Goal: Information Seeking & Learning: Check status

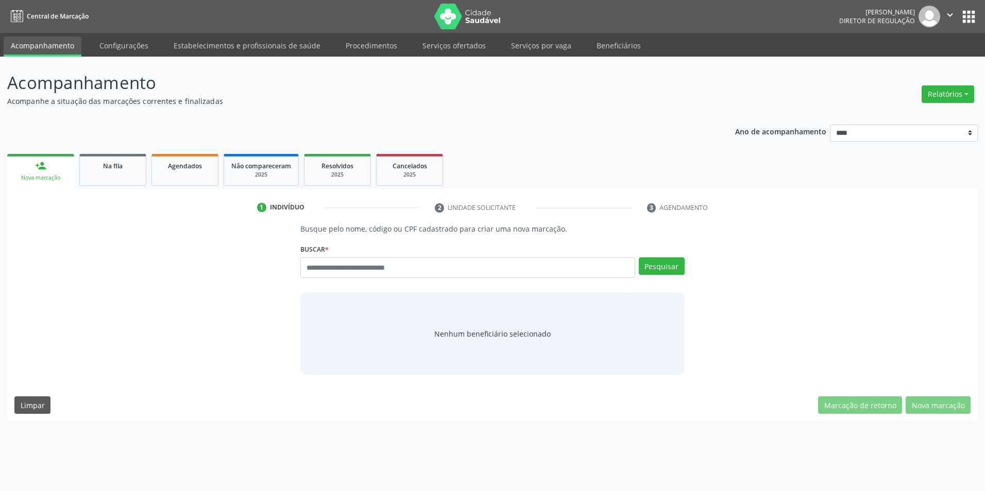
click at [572, 94] on p "Acompanhamento" at bounding box center [346, 83] width 679 height 26
click at [467, 57] on div "Acompanhamento Acompanhe a situação das marcações correntes e finalizadas Relat…" at bounding box center [492, 274] width 985 height 435
click at [466, 51] on link "Serviços ofertados" at bounding box center [454, 46] width 78 height 18
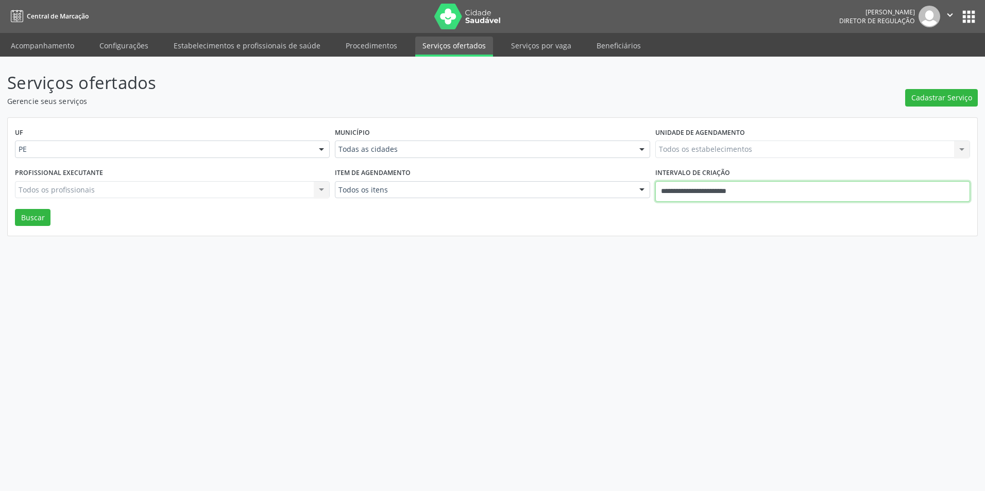
click at [699, 198] on body "Central de Marcação [PERSON_NAME] Diretor de regulação  Configurações Sair app…" at bounding box center [492, 245] width 985 height 491
click at [566, 205] on div "Item de agendamento Todos os itens Todos os itens #0000 - Alergologia #0001 - A…" at bounding box center [492, 187] width 320 height 44
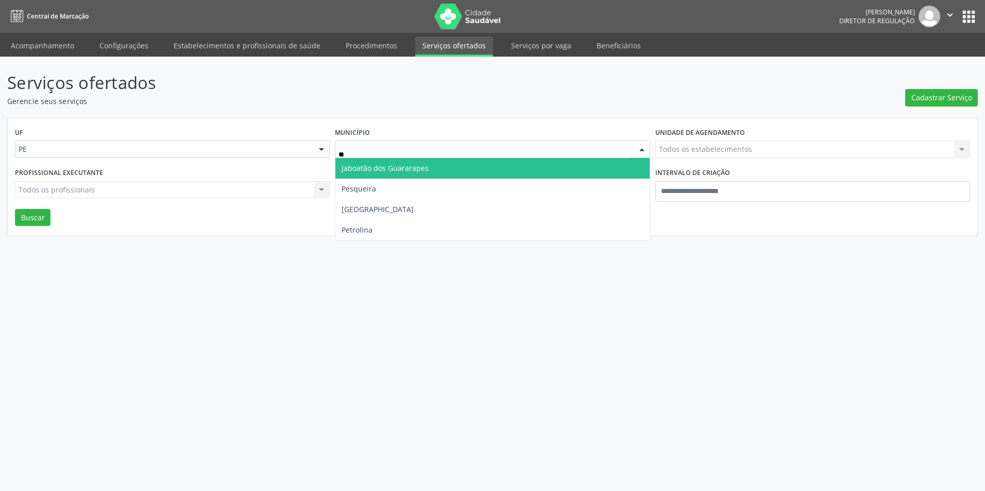
type input "***"
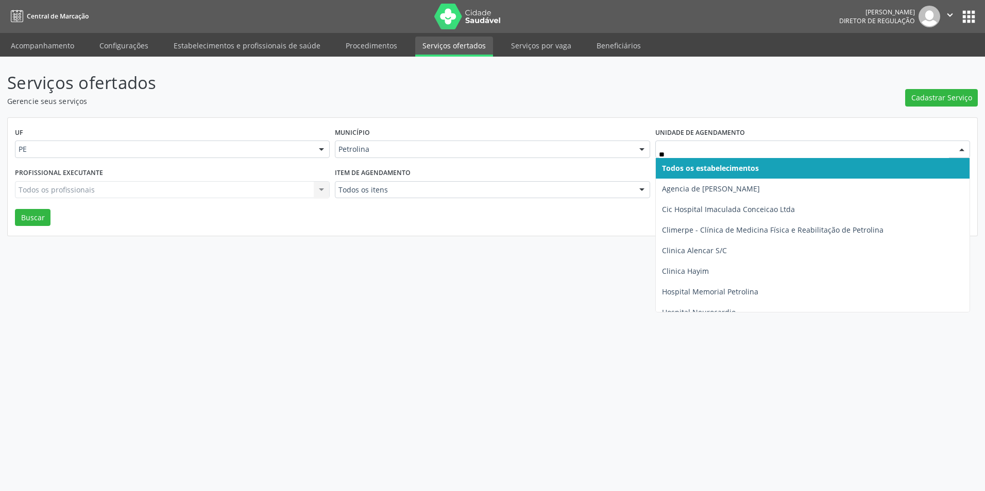
type input "***"
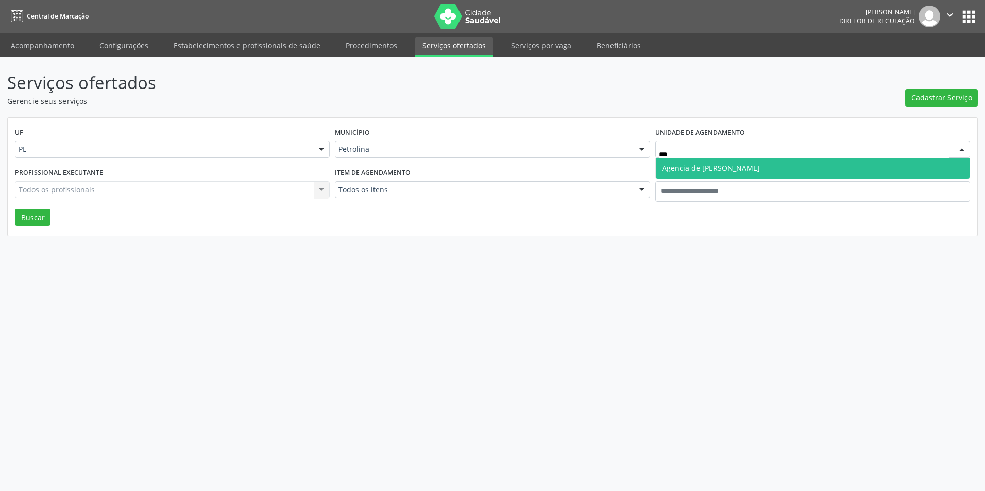
click at [695, 162] on span "Agencia de [PERSON_NAME]" at bounding box center [813, 168] width 314 height 21
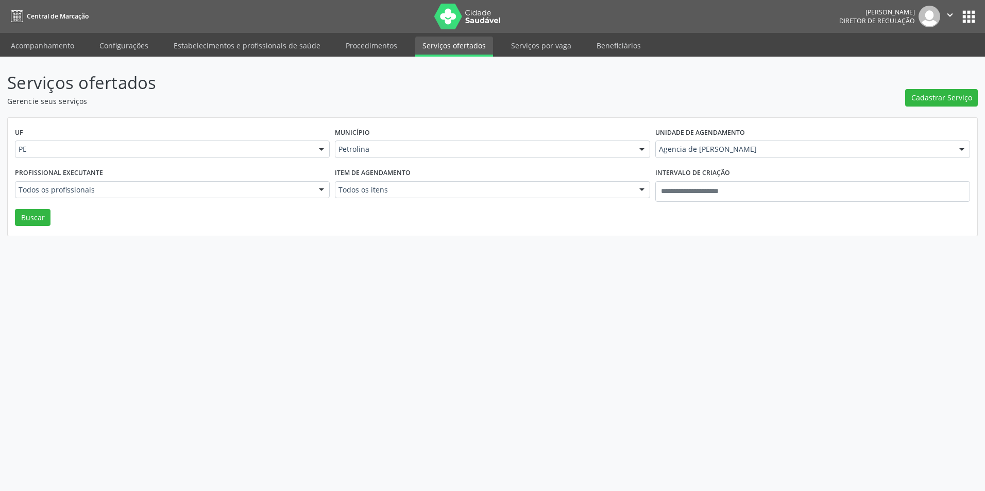
click at [210, 183] on div "Todos os profissionais" at bounding box center [172, 190] width 315 height 18
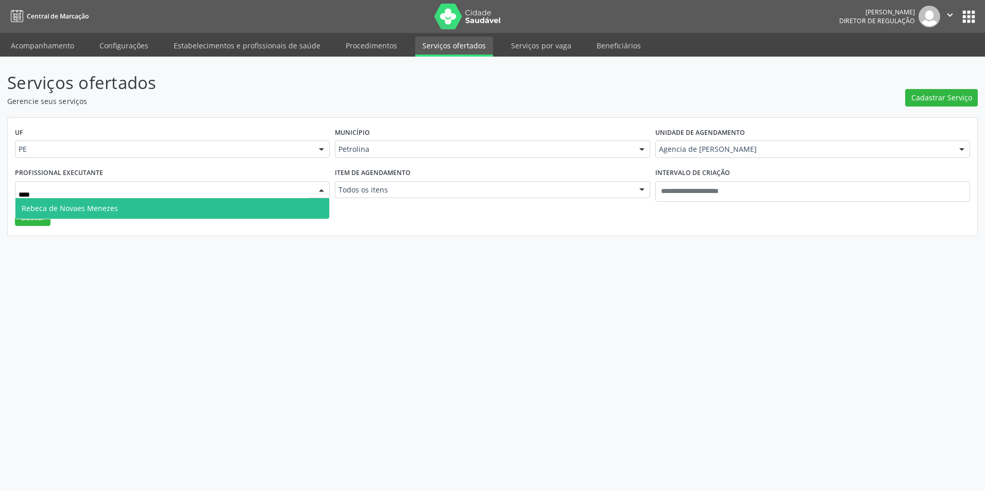
drag, startPoint x: 165, startPoint y: 197, endPoint x: 99, endPoint y: 203, distance: 66.2
click at [164, 197] on input "****" at bounding box center [164, 195] width 290 height 21
drag, startPoint x: 76, startPoint y: 208, endPoint x: 47, endPoint y: 212, distance: 29.1
click at [74, 208] on span "Rebeca de Novaes Menezes" at bounding box center [70, 208] width 96 height 10
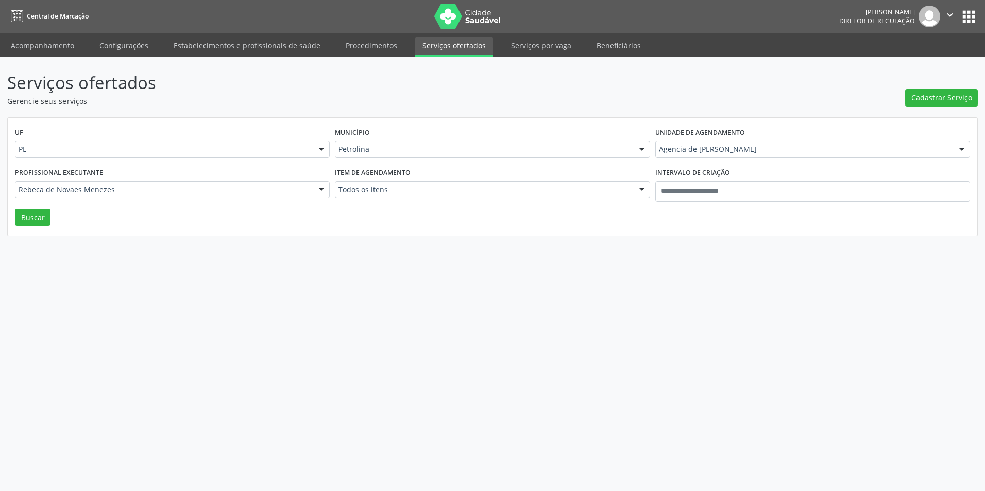
click at [42, 214] on div "UF PE PE Nenhum resultado encontrado para: " " Não há nenhuma opção para ser ex…" at bounding box center [492, 177] width 969 height 118
click at [55, 214] on div "UF PE PE Nenhum resultado encontrado para: " " Não há nenhuma opção para ser ex…" at bounding box center [492, 177] width 969 height 118
click at [51, 216] on div "UF PE PE Nenhum resultado encontrado para: " " Não há nenhuma opção para ser ex…" at bounding box center [492, 177] width 969 height 118
click at [46, 216] on button "Buscar" at bounding box center [33, 218] width 36 height 18
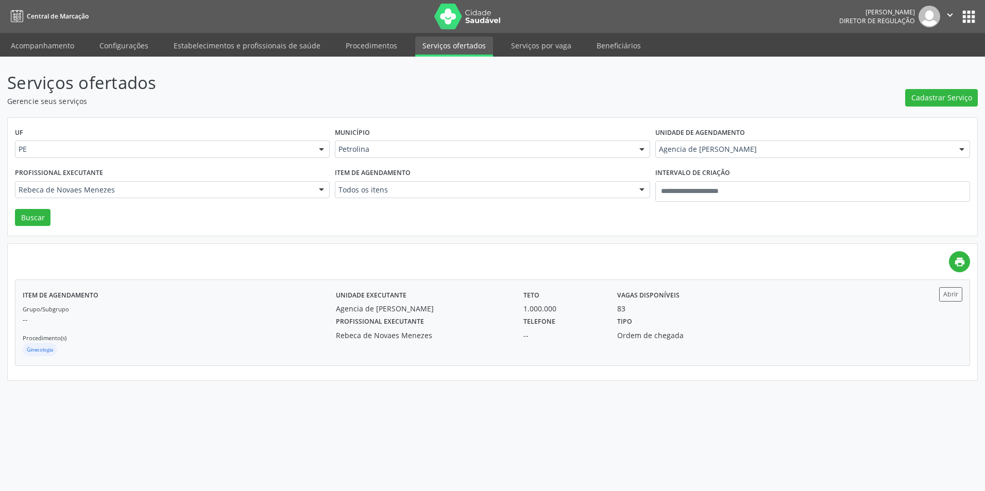
click at [503, 304] on div "Agencia de [PERSON_NAME]" at bounding box center [422, 308] width 173 height 11
click at [141, 184] on div at bounding box center [172, 190] width 315 height 18
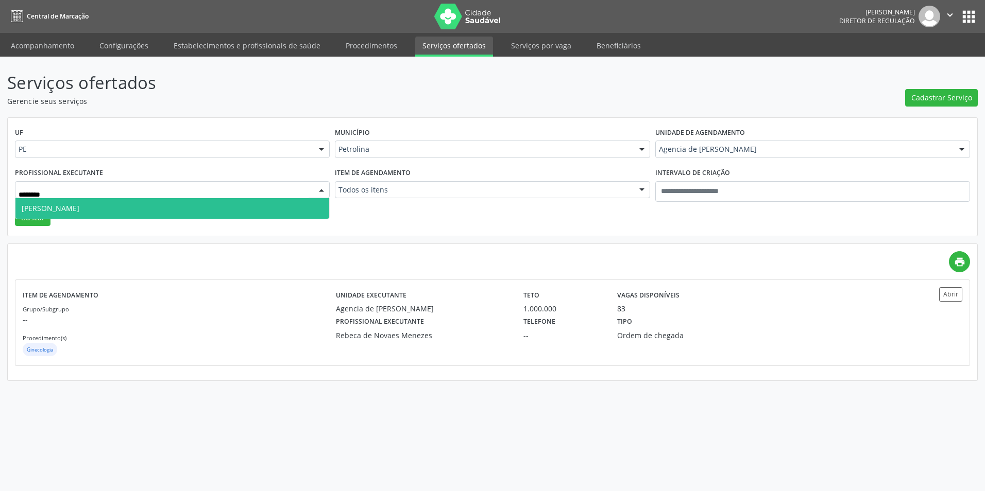
type input "*********"
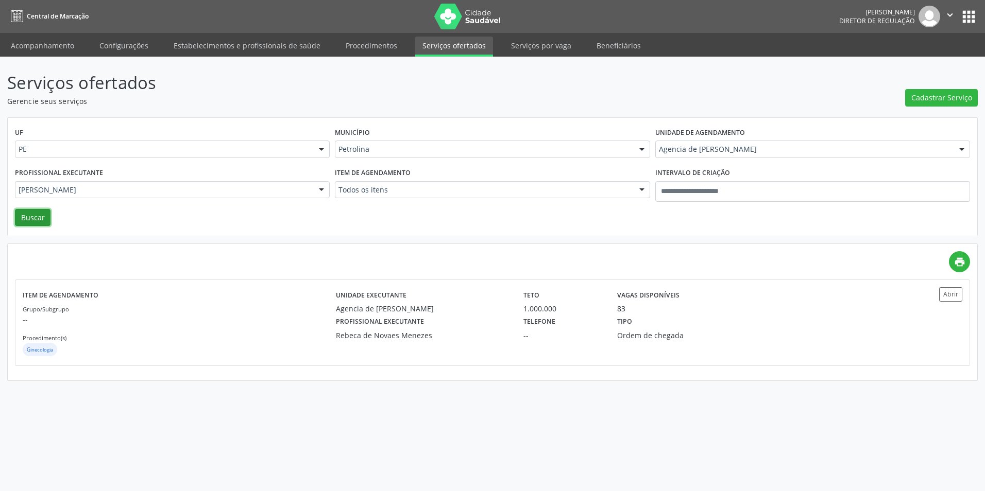
click at [15, 209] on button "Buscar" at bounding box center [33, 218] width 36 height 18
click at [949, 251] on link "print" at bounding box center [959, 261] width 21 height 21
click at [356, 318] on label "Profissional executante" at bounding box center [380, 322] width 88 height 16
click at [198, 181] on div "[PERSON_NAME]" at bounding box center [172, 190] width 315 height 18
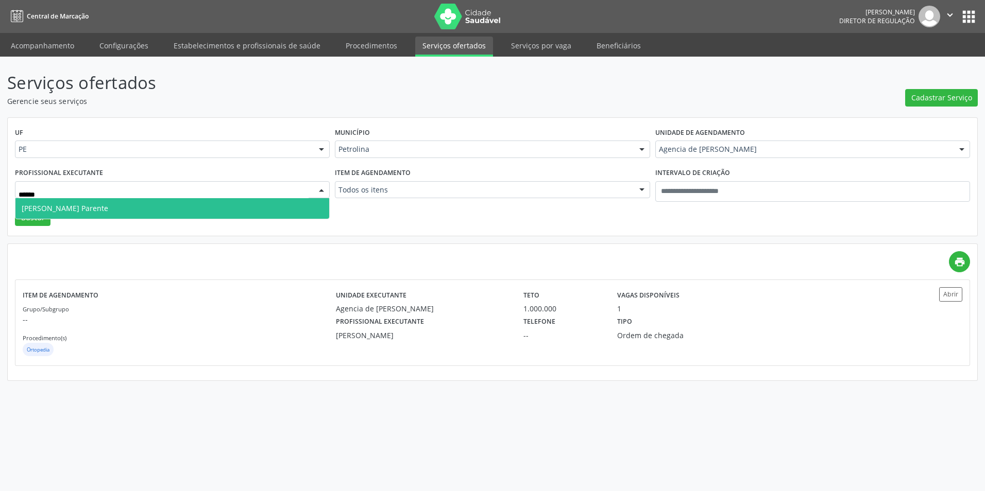
type input "*******"
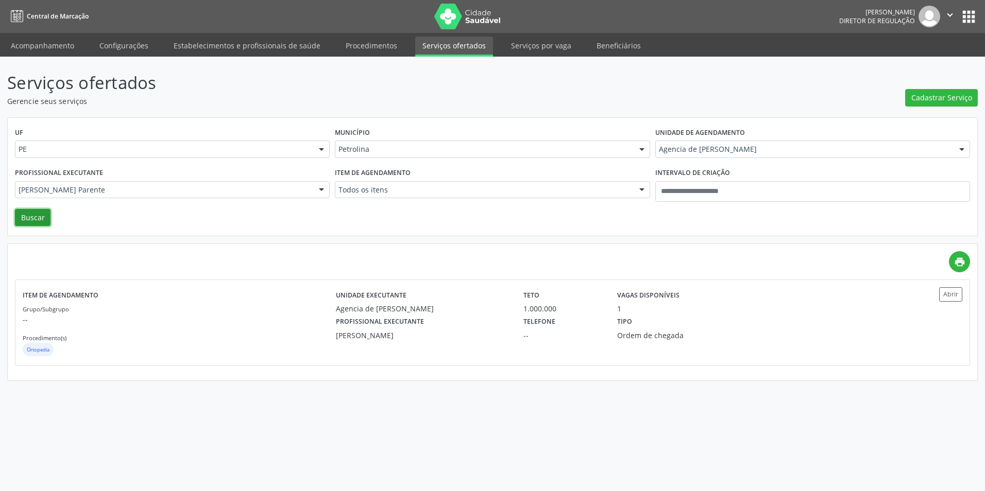
click at [15, 209] on button "Buscar" at bounding box center [33, 218] width 36 height 18
click at [447, 303] on div "Unidade executante Agencia de Petrolina" at bounding box center [422, 300] width 187 height 27
click at [948, 17] on icon "" at bounding box center [949, 14] width 11 height 11
click at [908, 67] on link "Sair" at bounding box center [923, 63] width 71 height 14
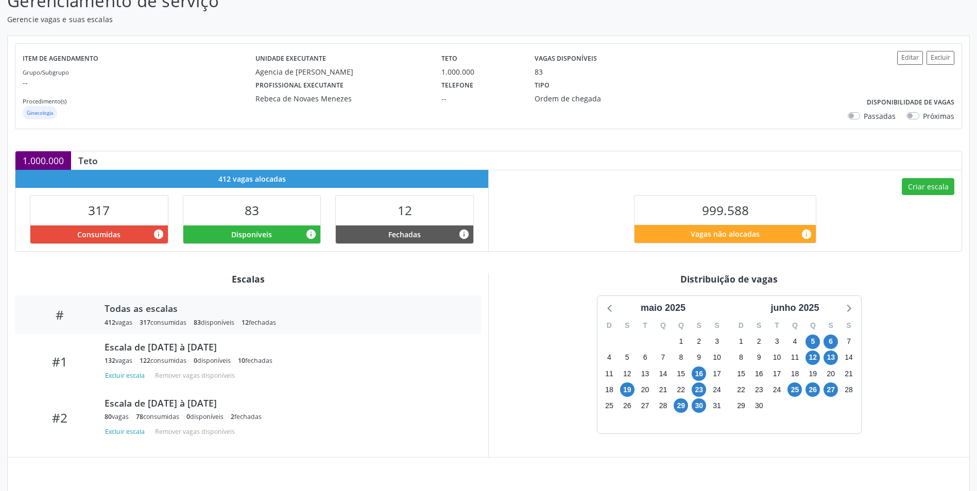
scroll to position [108, 0]
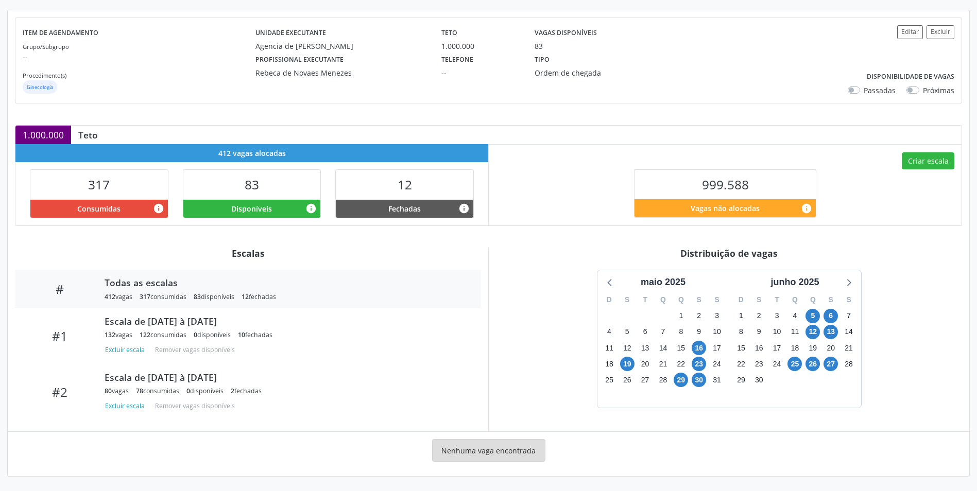
click at [835, 287] on div "junho 2025" at bounding box center [795, 282] width 122 height 14
click at [840, 285] on div "maio 2025 D S T Q Q S S 27 28 29 30 1 2 3 4 5 6 7 8 9 10 11 12 13 14 15 16 17 1…" at bounding box center [729, 338] width 264 height 137
click at [841, 285] on icon at bounding box center [847, 281] width 13 height 13
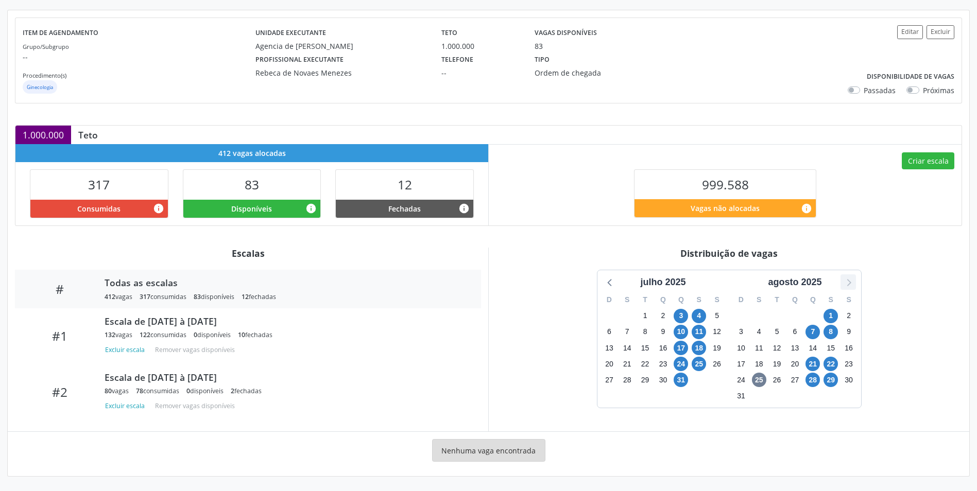
click at [841, 285] on icon at bounding box center [847, 281] width 13 height 13
click at [842, 285] on icon at bounding box center [847, 281] width 13 height 13
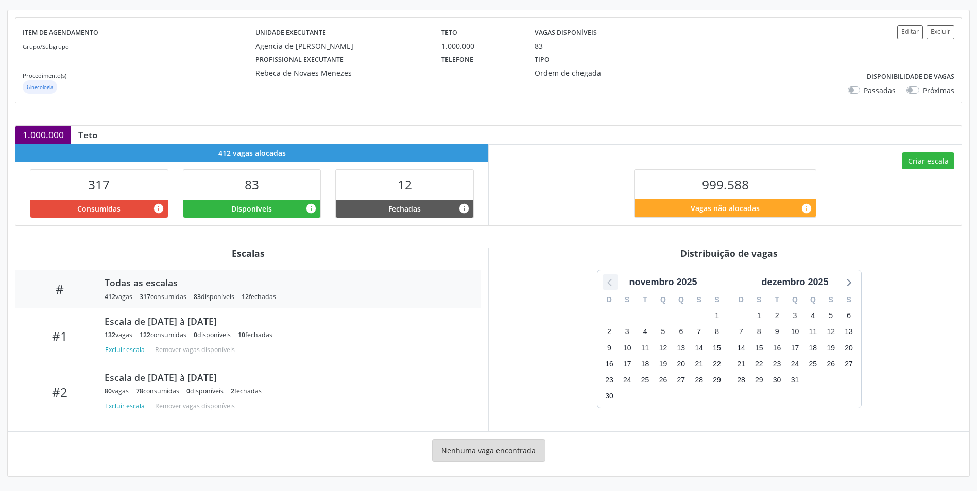
click at [606, 288] on icon at bounding box center [610, 281] width 13 height 13
click at [616, 255] on div "Distribuição de vagas" at bounding box center [729, 253] width 466 height 11
click at [644, 317] on span "2" at bounding box center [645, 316] width 14 height 14
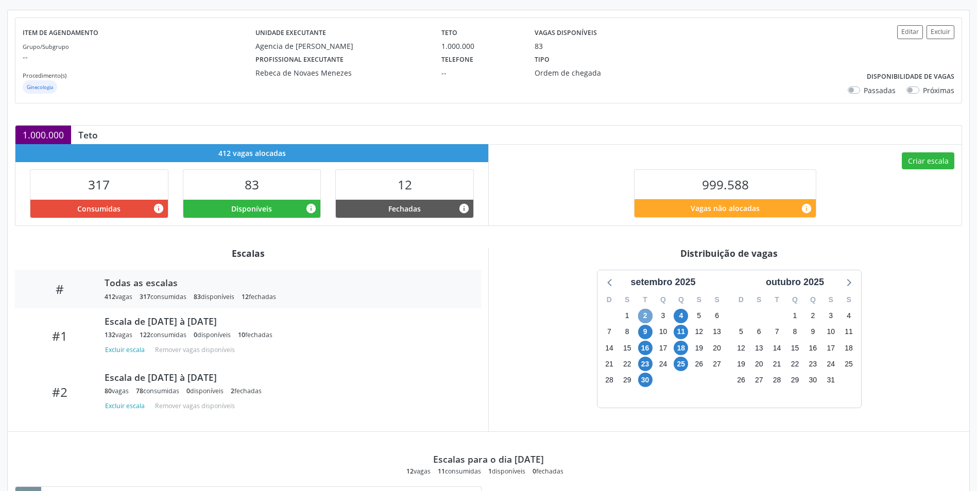
scroll to position [257, 0]
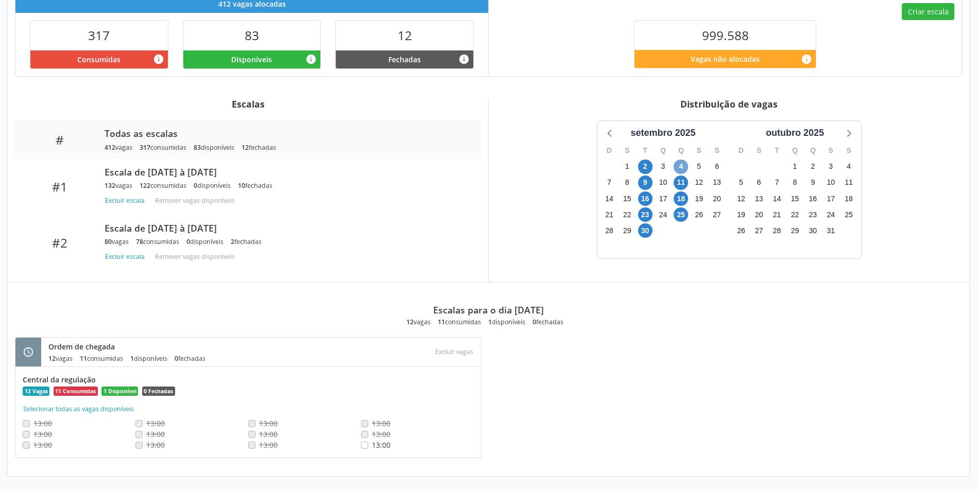
click at [678, 173] on span "4" at bounding box center [681, 167] width 14 height 14
click at [653, 167] on div "2" at bounding box center [645, 167] width 18 height 16
click at [649, 167] on span "2" at bounding box center [645, 167] width 14 height 14
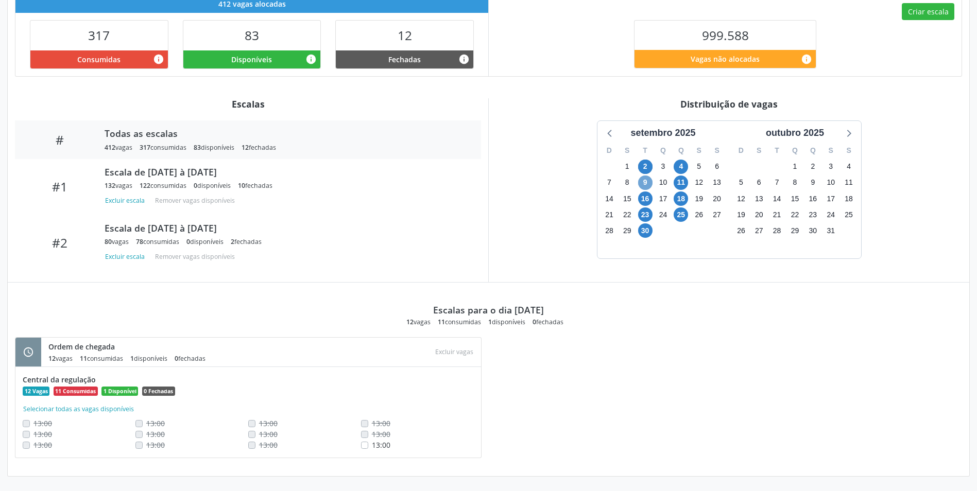
click at [644, 189] on span "9" at bounding box center [645, 183] width 14 height 14
click at [678, 166] on span "4" at bounding box center [681, 167] width 14 height 14
click at [650, 164] on span "2" at bounding box center [645, 167] width 14 height 14
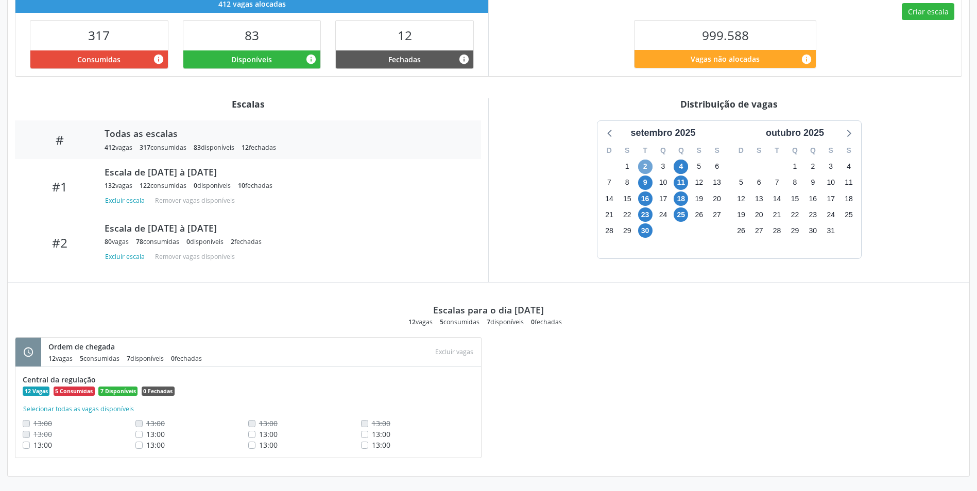
click at [650, 164] on span "2" at bounding box center [645, 167] width 14 height 14
click at [648, 188] on span "9" at bounding box center [645, 183] width 14 height 14
click at [647, 211] on span "23" at bounding box center [645, 215] width 14 height 14
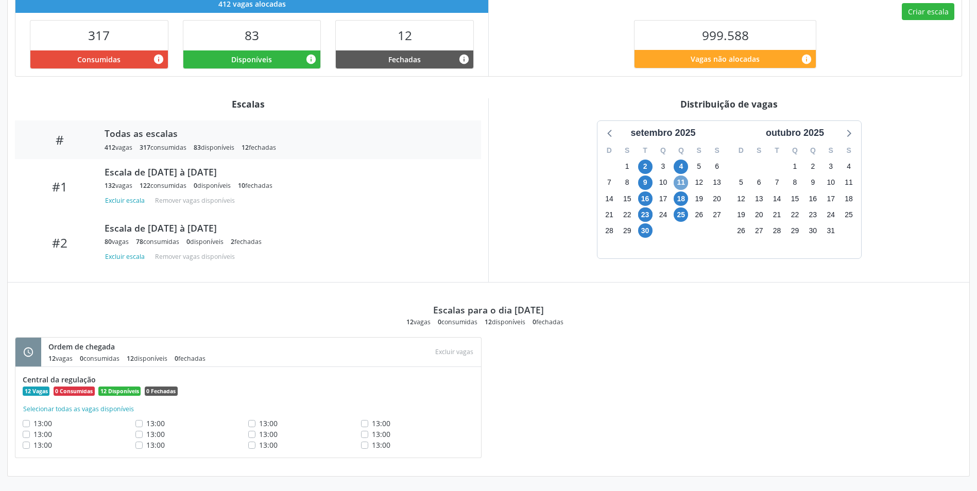
click at [678, 182] on span "11" at bounding box center [681, 183] width 14 height 14
click at [680, 170] on span "4" at bounding box center [681, 167] width 14 height 14
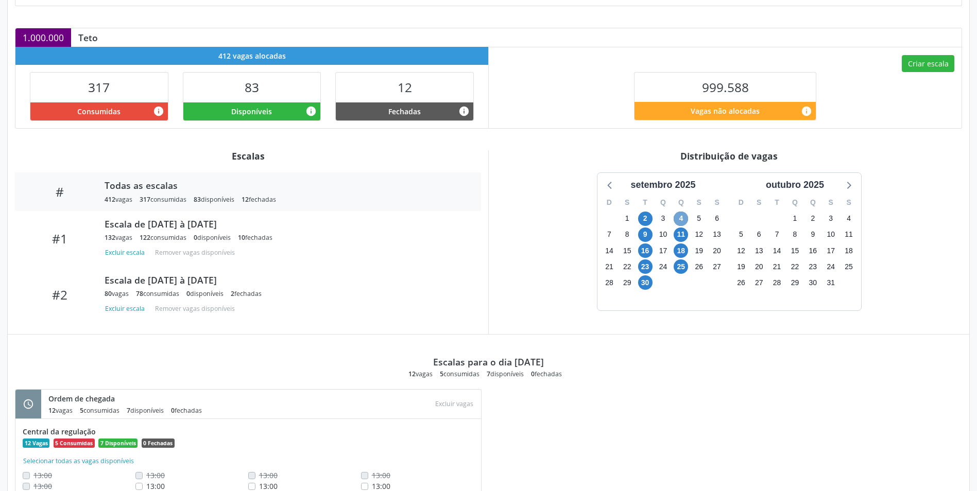
scroll to position [205, 0]
click at [642, 239] on span "9" at bounding box center [645, 234] width 14 height 14
click at [648, 248] on span "16" at bounding box center [645, 250] width 14 height 14
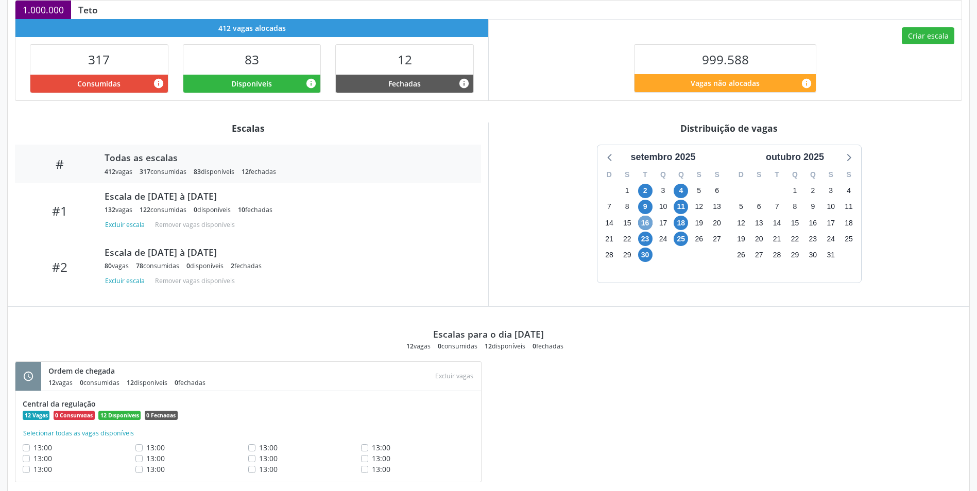
scroll to position [257, 0]
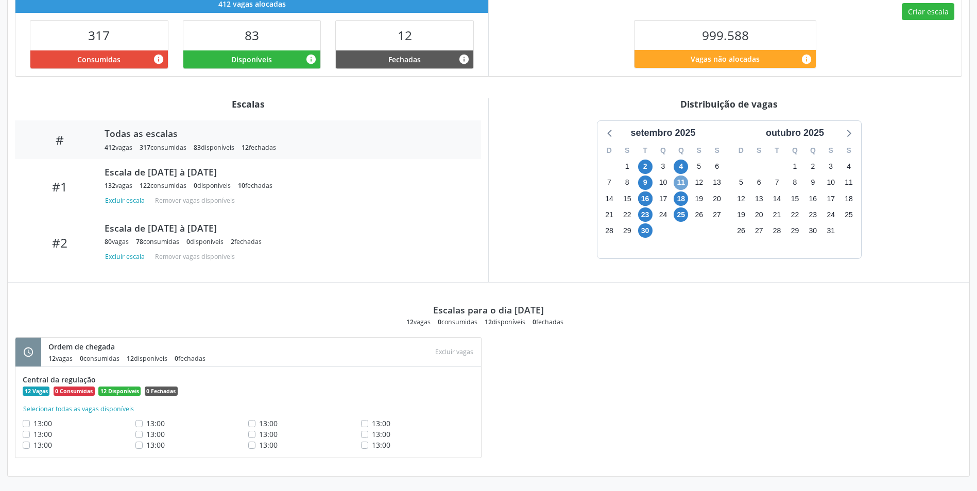
click at [682, 184] on span "11" at bounding box center [681, 183] width 14 height 14
click at [682, 203] on span "18" at bounding box center [681, 199] width 14 height 14
click at [654, 215] on div "24" at bounding box center [663, 215] width 18 height 16
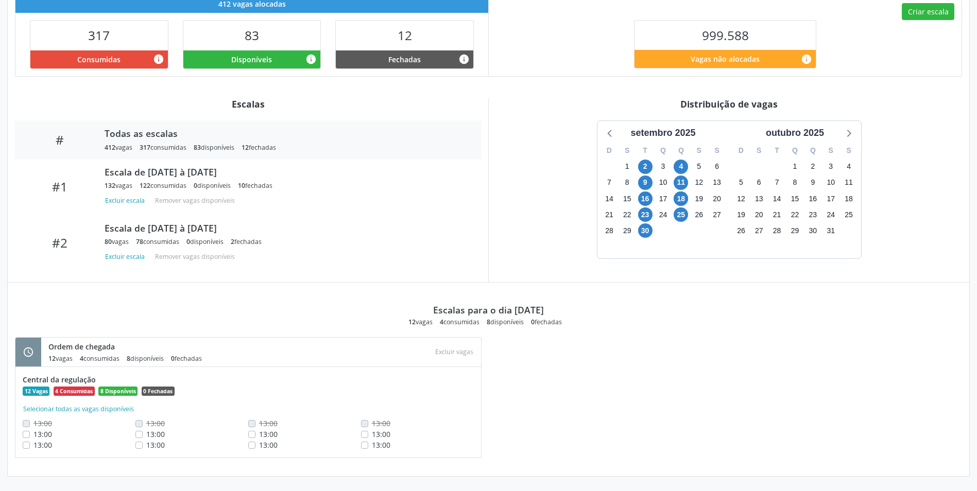
click at [653, 215] on div "23" at bounding box center [645, 215] width 18 height 16
click at [651, 215] on span "23" at bounding box center [645, 215] width 14 height 14
click at [647, 229] on span "30" at bounding box center [645, 230] width 14 height 14
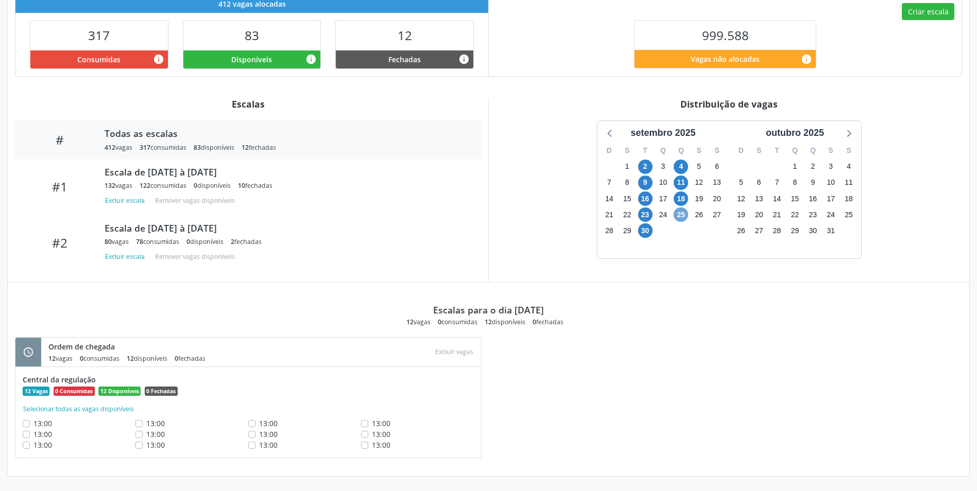
click at [674, 212] on span "25" at bounding box center [681, 215] width 14 height 14
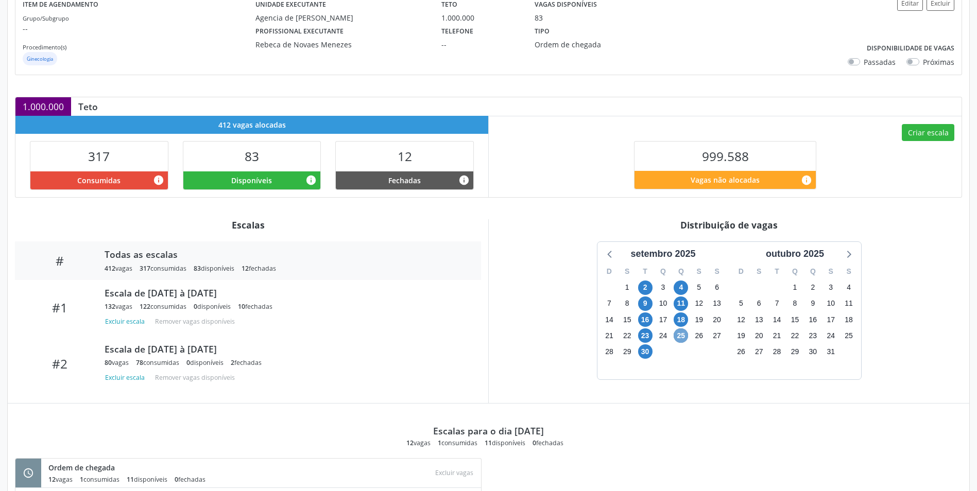
scroll to position [154, 0]
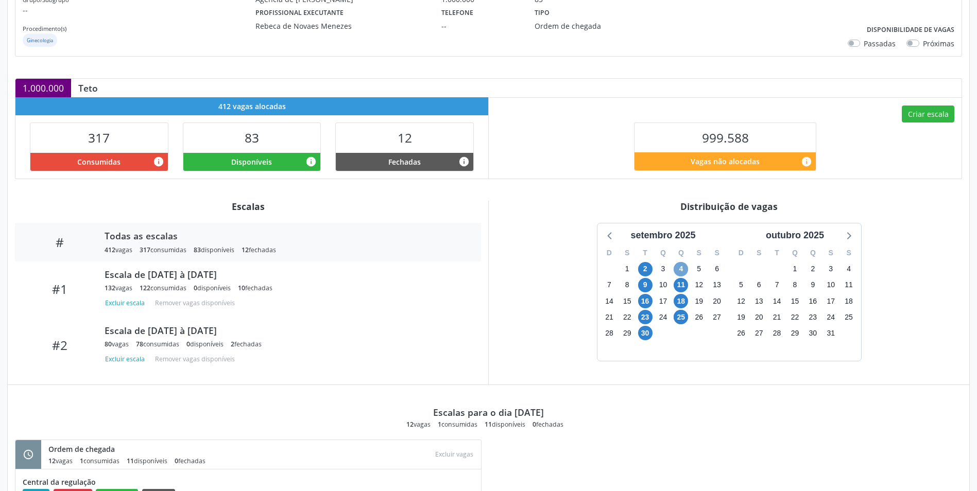
click at [678, 265] on span "4" at bounding box center [681, 269] width 14 height 14
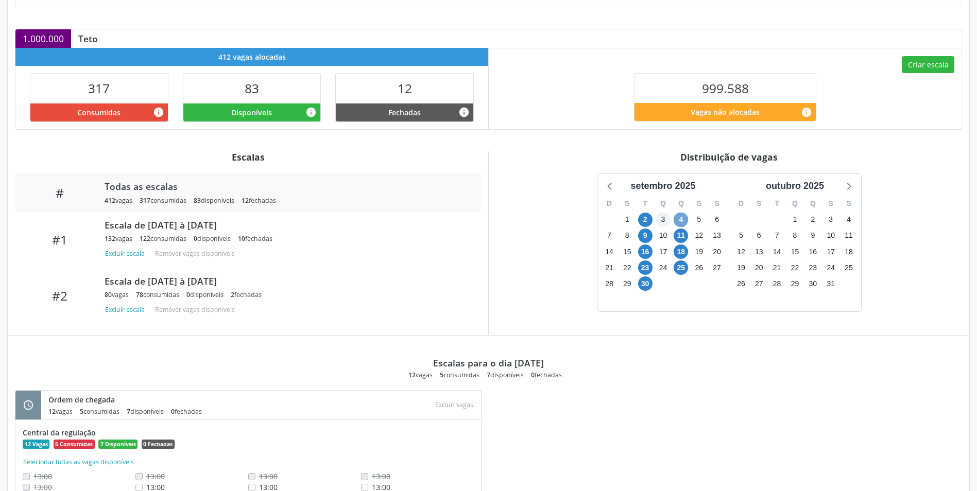
scroll to position [257, 0]
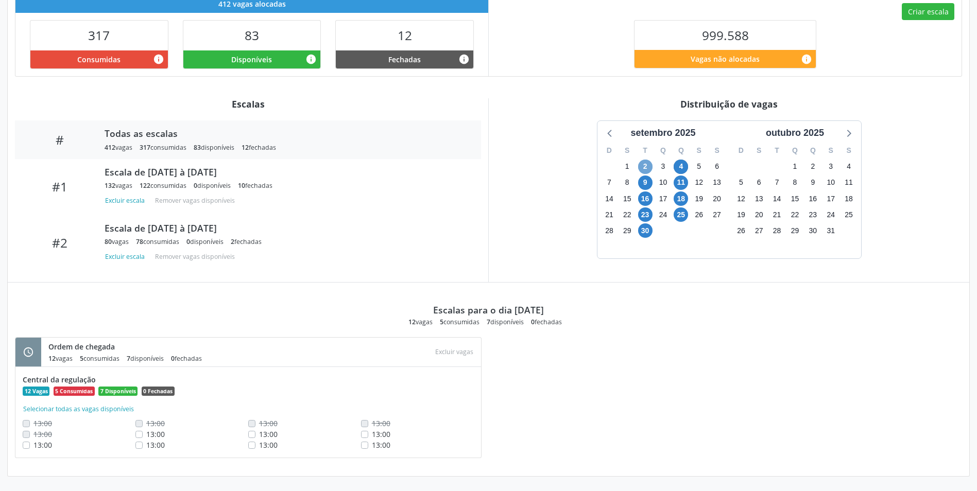
click at [642, 169] on span "2" at bounding box center [645, 167] width 14 height 14
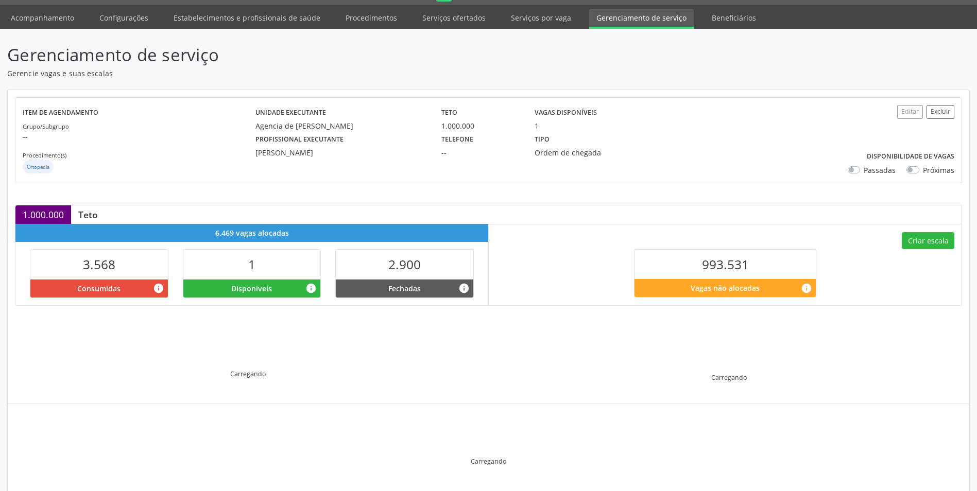
scroll to position [54, 0]
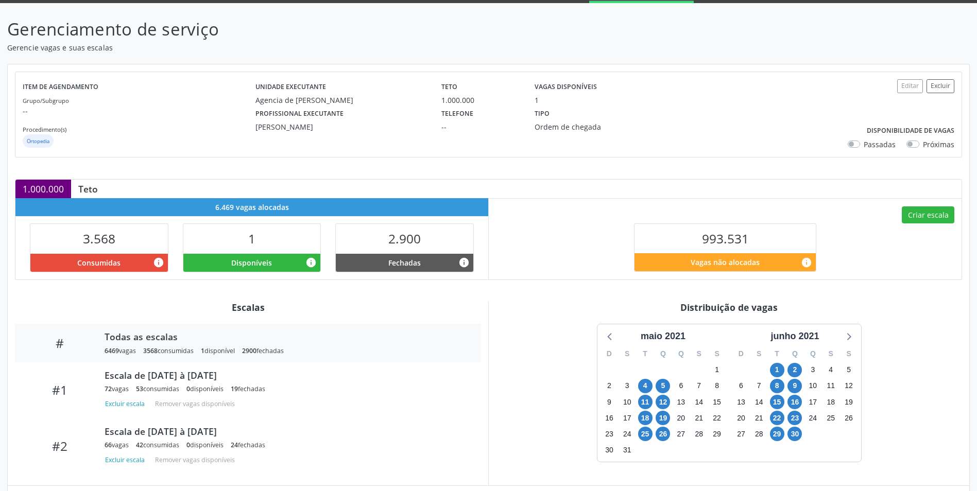
click at [794, 337] on div "junho 2021" at bounding box center [794, 337] width 57 height 14
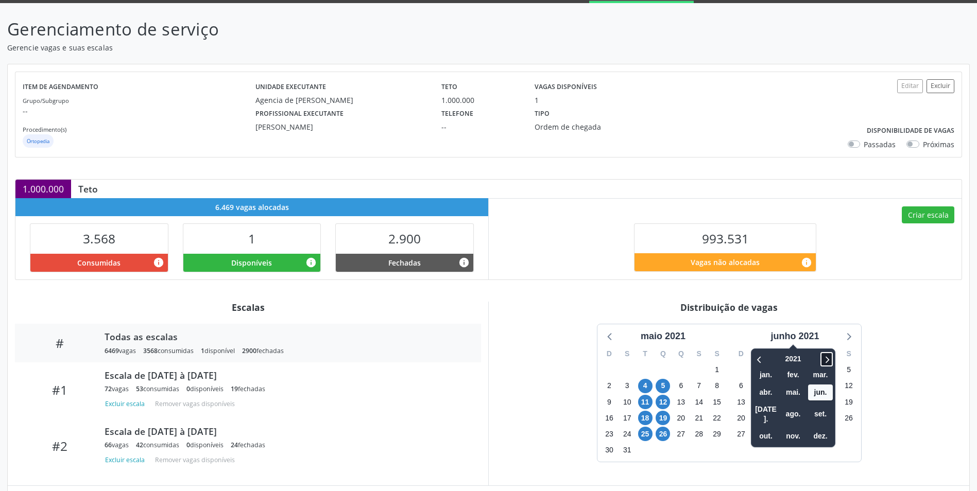
click at [830, 356] on icon at bounding box center [826, 359] width 10 height 12
click at [830, 357] on icon at bounding box center [826, 359] width 10 height 12
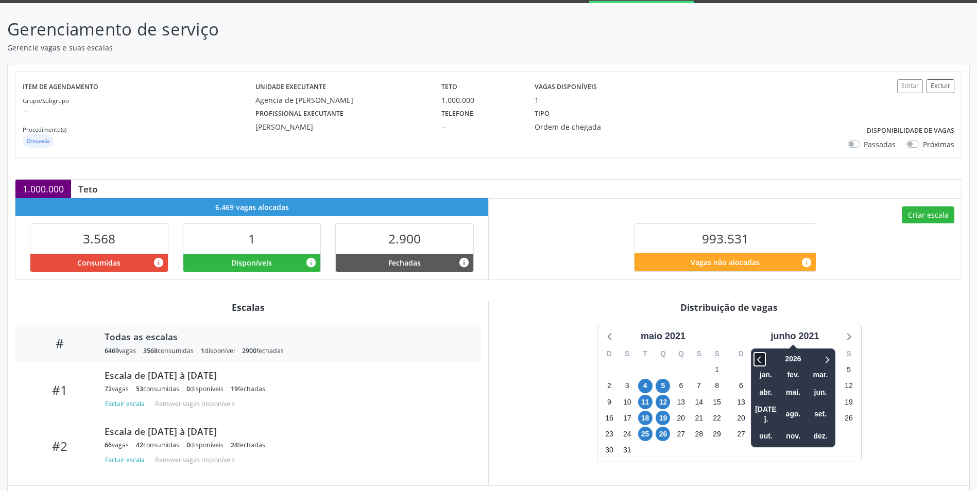
click at [763, 359] on icon at bounding box center [759, 359] width 10 height 12
click at [818, 408] on span "set." at bounding box center [820, 414] width 25 height 16
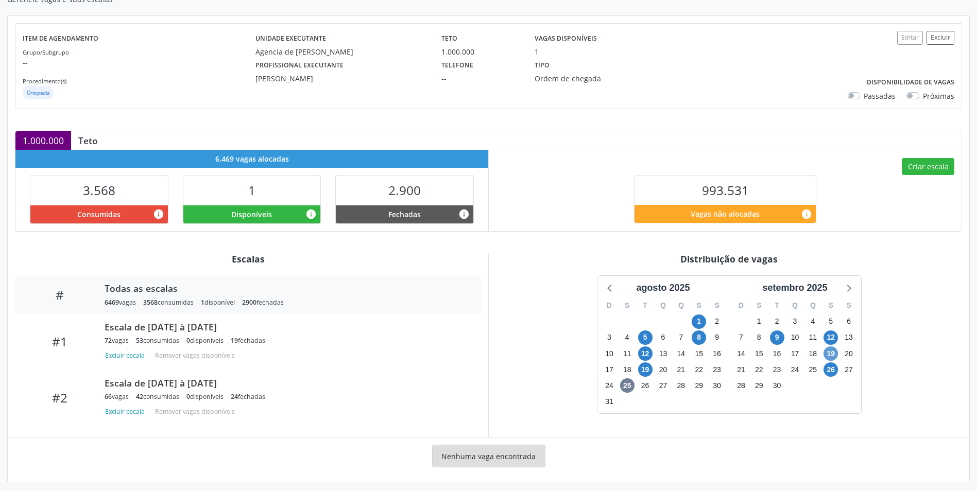
scroll to position [108, 0]
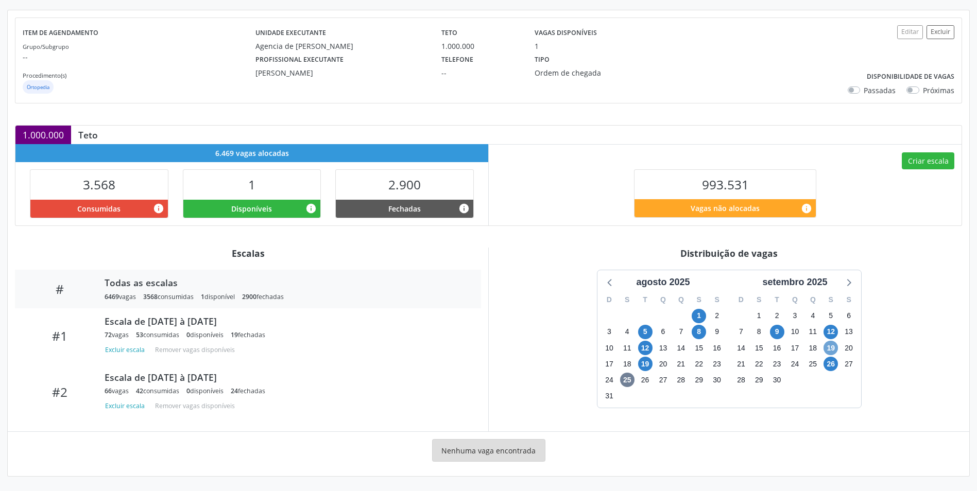
click at [832, 344] on span "19" at bounding box center [830, 348] width 14 height 14
click at [845, 280] on icon at bounding box center [847, 281] width 13 height 13
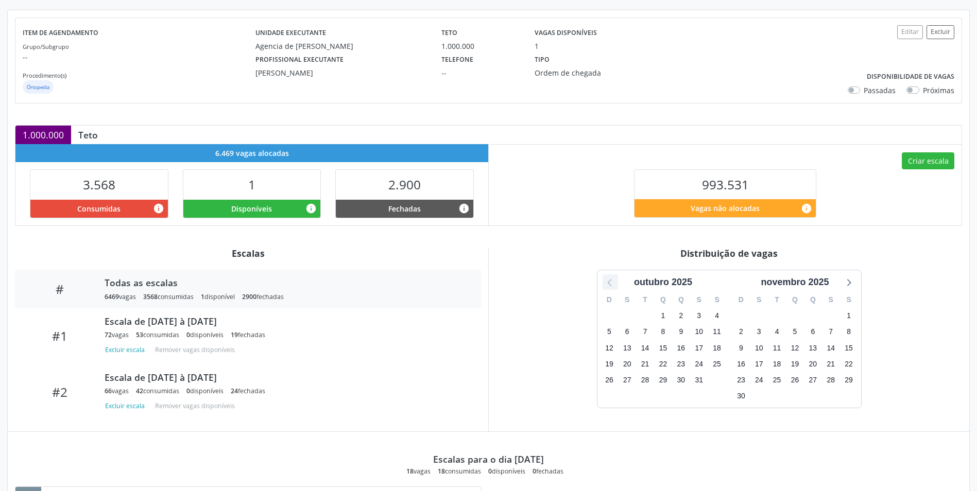
drag, startPoint x: 614, startPoint y: 284, endPoint x: 607, endPoint y: 274, distance: 11.7
click at [614, 284] on icon at bounding box center [610, 281] width 13 height 13
click at [596, 257] on div "Distribuição de vagas" at bounding box center [729, 253] width 466 height 11
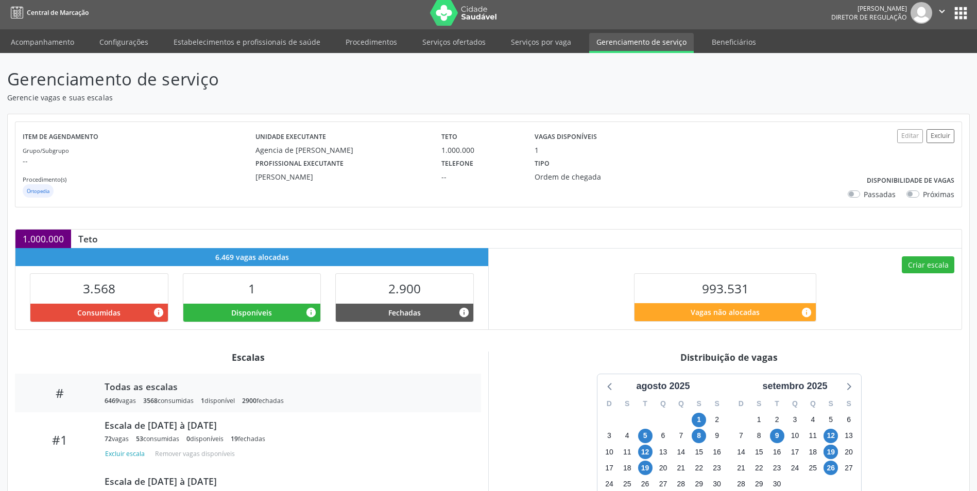
scroll to position [0, 0]
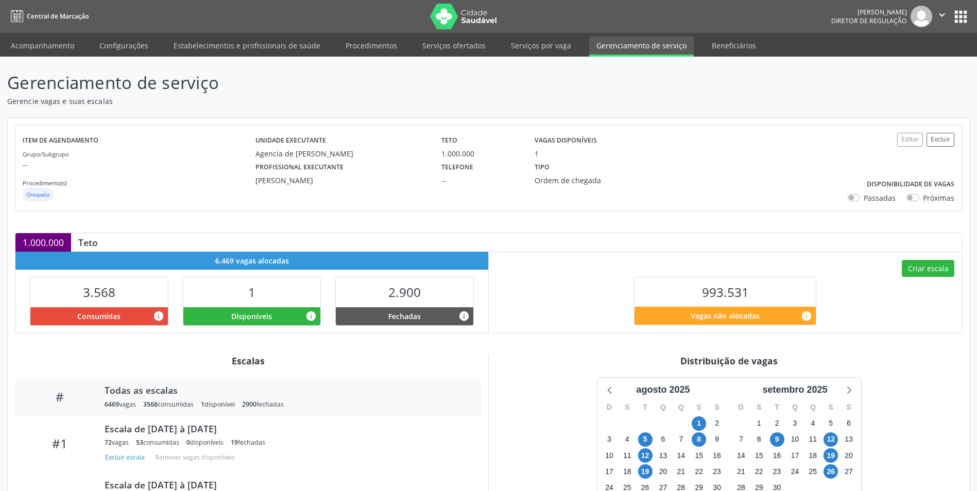
click at [689, 114] on div "Gerenciamento de serviço Gerencie vagas e suas escalas Item de agendamento Grup…" at bounding box center [488, 412] width 962 height 685
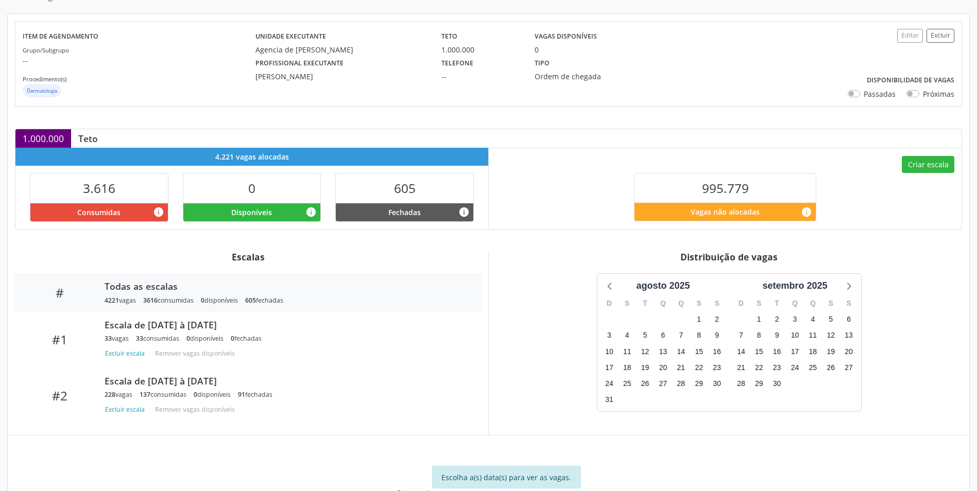
scroll to position [105, 0]
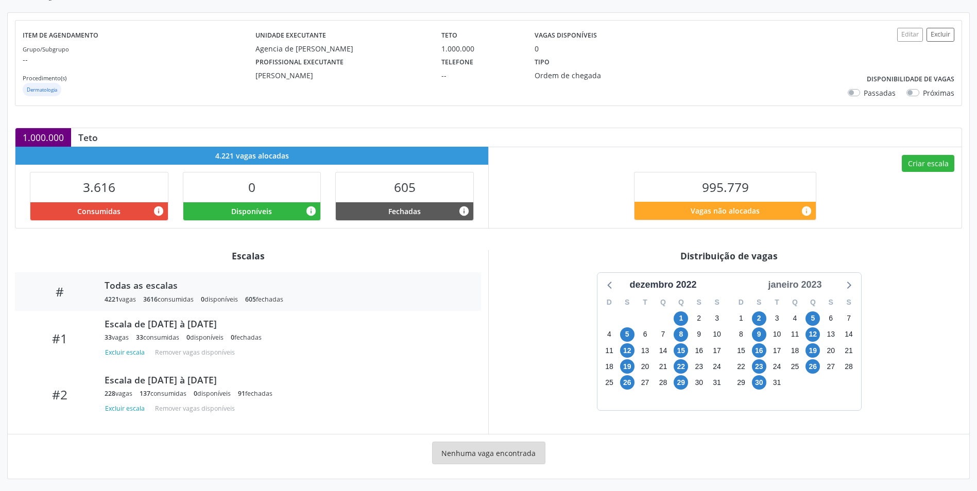
drag, startPoint x: 814, startPoint y: 285, endPoint x: 820, endPoint y: 298, distance: 14.3
click at [814, 285] on div "janeiro 2023" at bounding box center [795, 285] width 62 height 14
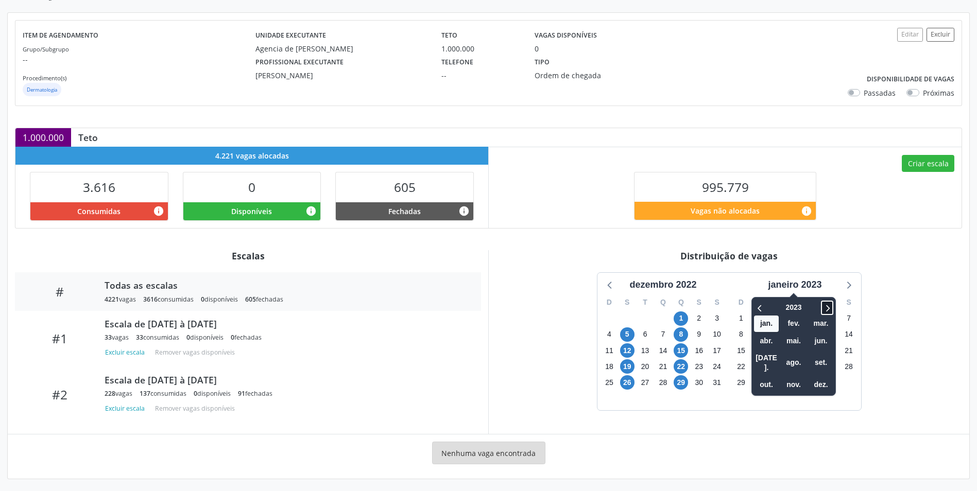
click at [826, 303] on icon at bounding box center [827, 308] width 10 height 12
click at [821, 341] on span "jun." at bounding box center [820, 341] width 25 height 16
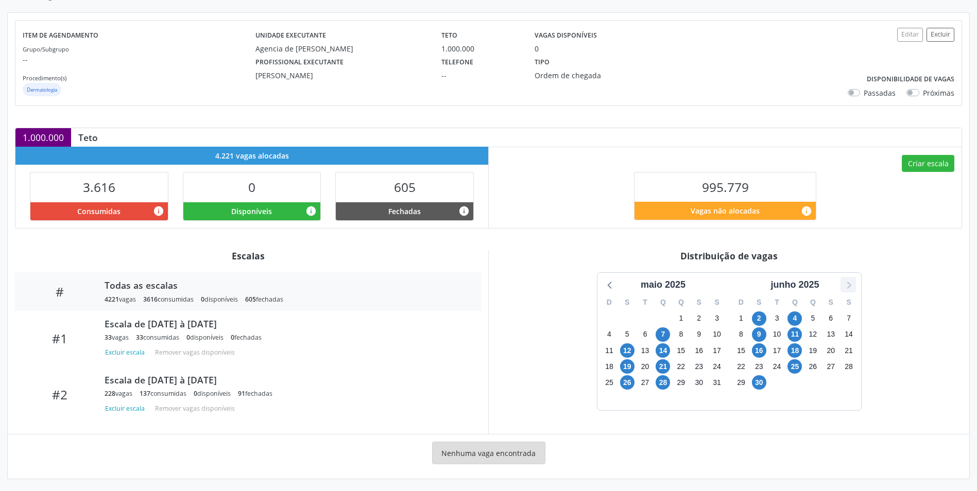
click at [843, 292] on div "maio 2025 D S T Q Q S S 27 28 29 30 1 2 3 4 5 6 7 8 9 10 11 12 13 14 15 16 17 1…" at bounding box center [729, 341] width 264 height 137
click at [843, 289] on icon at bounding box center [847, 284] width 13 height 13
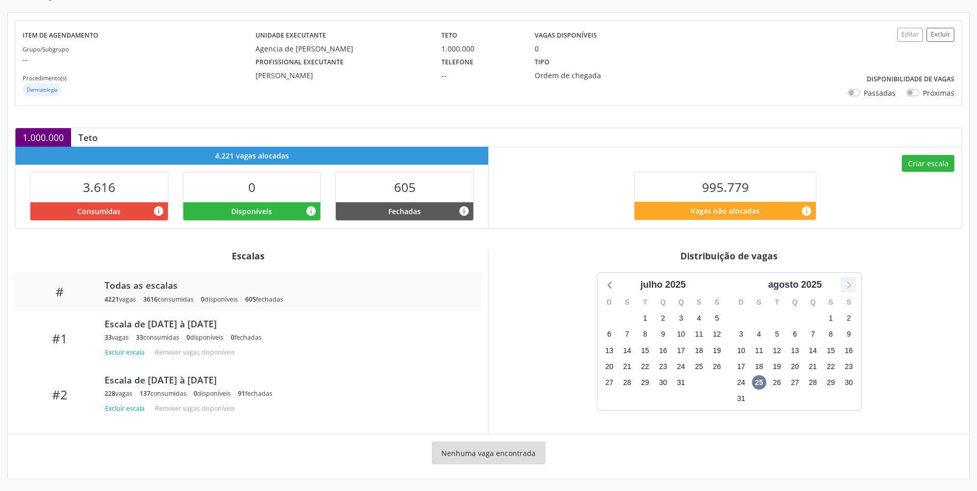
click at [841, 284] on icon at bounding box center [847, 284] width 13 height 13
click at [855, 251] on div "Distribuição de vagas" at bounding box center [729, 255] width 466 height 11
